Goal: Task Accomplishment & Management: Manage account settings

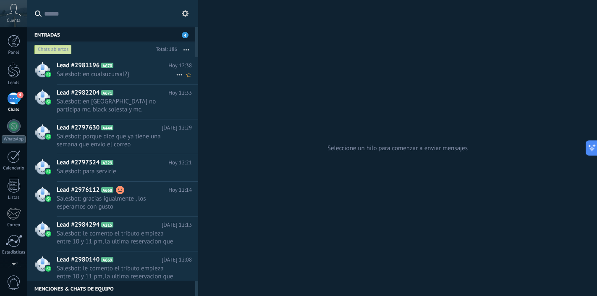
click at [140, 76] on span "Salesbot: en cualsucursal?}" at bounding box center [116, 74] width 119 height 8
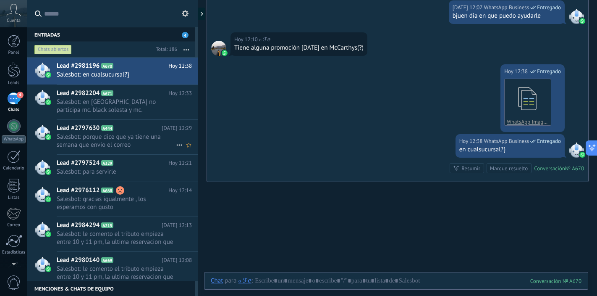
scroll to position [31, 0]
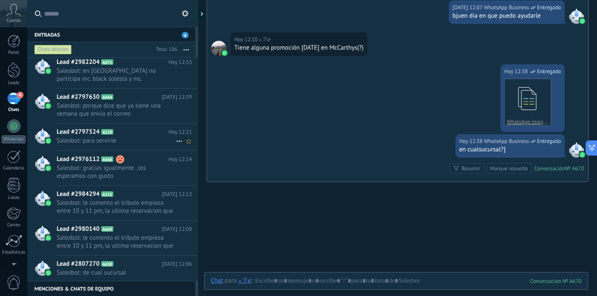
click at [126, 146] on div "Lead #2797524 A329 [DATE] 12:21 Salesbot: para servirle" at bounding box center [128, 137] width 142 height 26
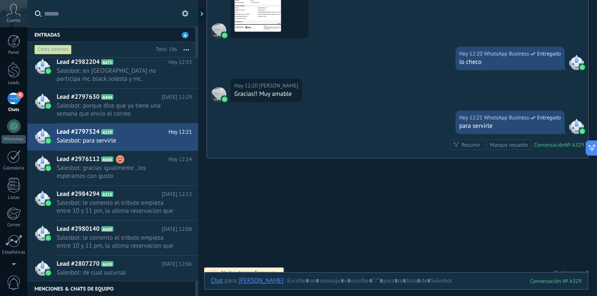
scroll to position [581, 0]
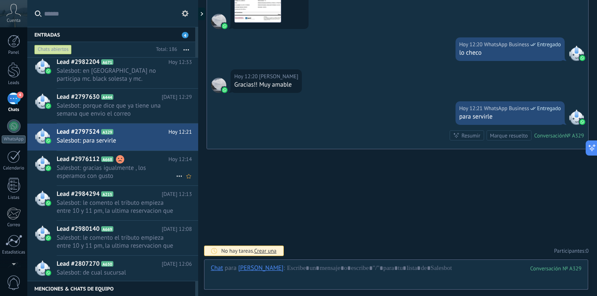
click at [154, 175] on span "Salesbot: gracias igualmente , los esperamos con gusto" at bounding box center [116, 172] width 119 height 16
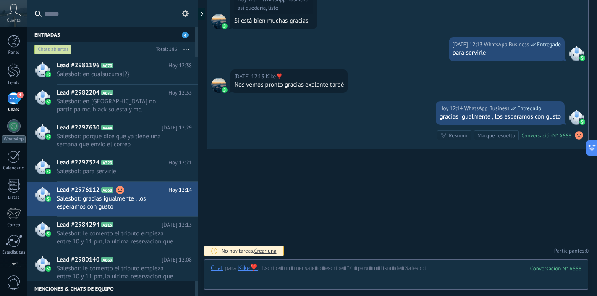
click at [13, 99] on div "4" at bounding box center [13, 98] width 13 height 12
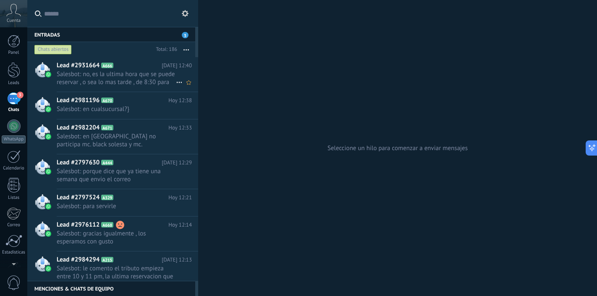
click at [146, 82] on span "Salesbot: no, es la ultima hora que se puede reservar , o sea lo mas tarde , de…" at bounding box center [116, 78] width 119 height 16
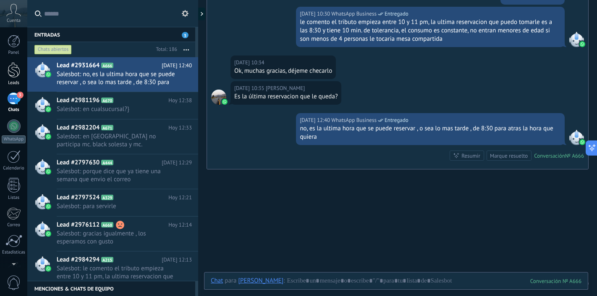
click at [12, 68] on div at bounding box center [14, 70] width 13 height 16
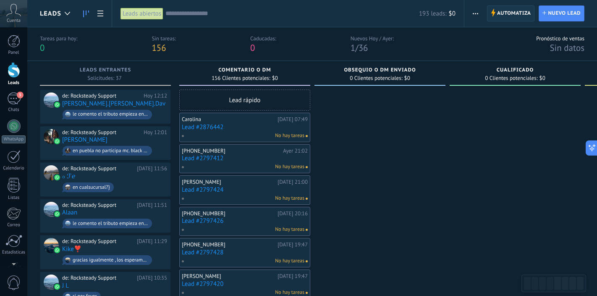
click at [506, 16] on span "Automatiza" at bounding box center [514, 13] width 34 height 15
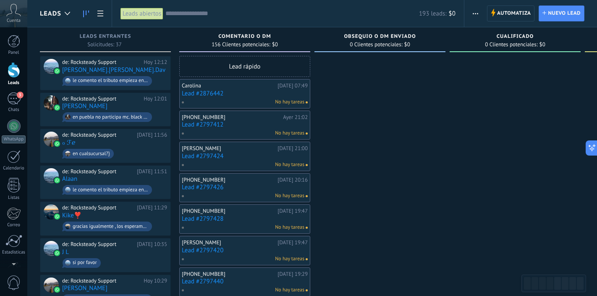
click at [82, 14] on link at bounding box center [86, 13] width 14 height 16
click at [87, 15] on icon at bounding box center [86, 14] width 6 height 7
click at [99, 15] on icon at bounding box center [100, 14] width 6 height 6
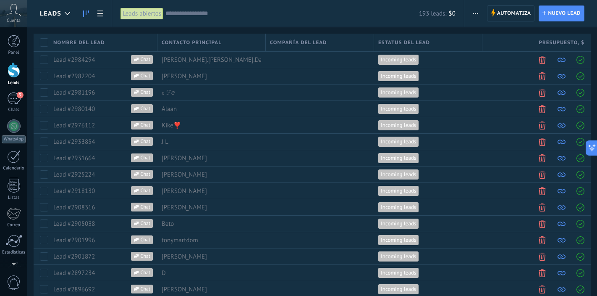
click at [84, 15] on icon at bounding box center [86, 14] width 6 height 7
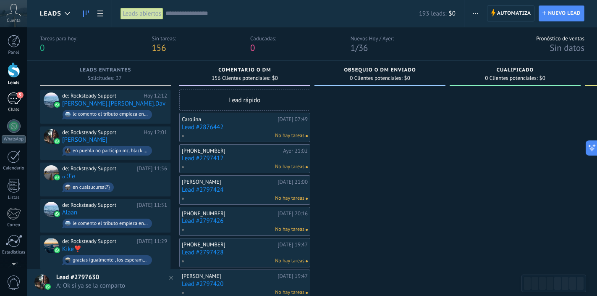
click at [11, 100] on div "5" at bounding box center [13, 98] width 13 height 12
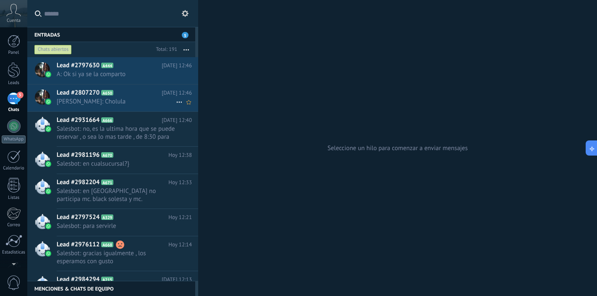
click at [143, 108] on div "Lead #2807270 A650 [DATE] 12:46 [PERSON_NAME]: Cholula" at bounding box center [128, 97] width 142 height 26
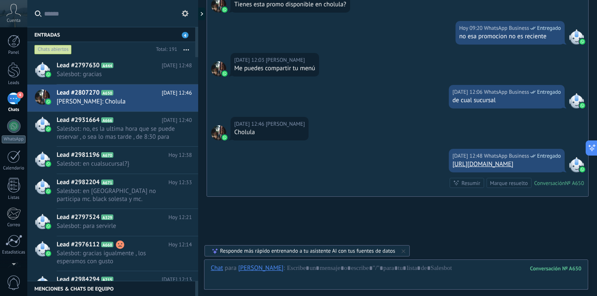
scroll to position [405, 0]
